Goal: Task Accomplishment & Management: Manage account settings

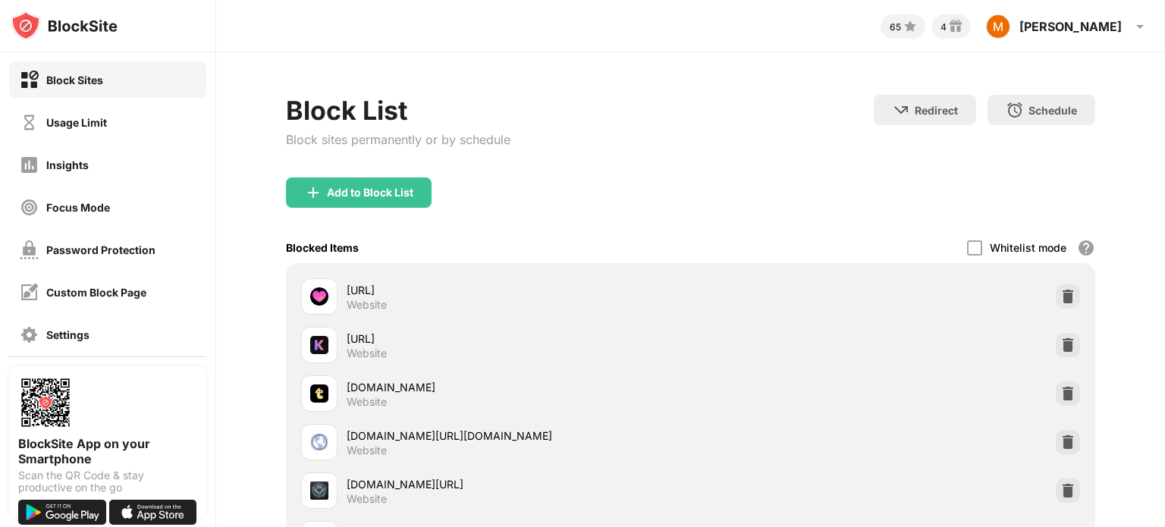
scroll to position [746, 0]
